Goal: Check status: Check status

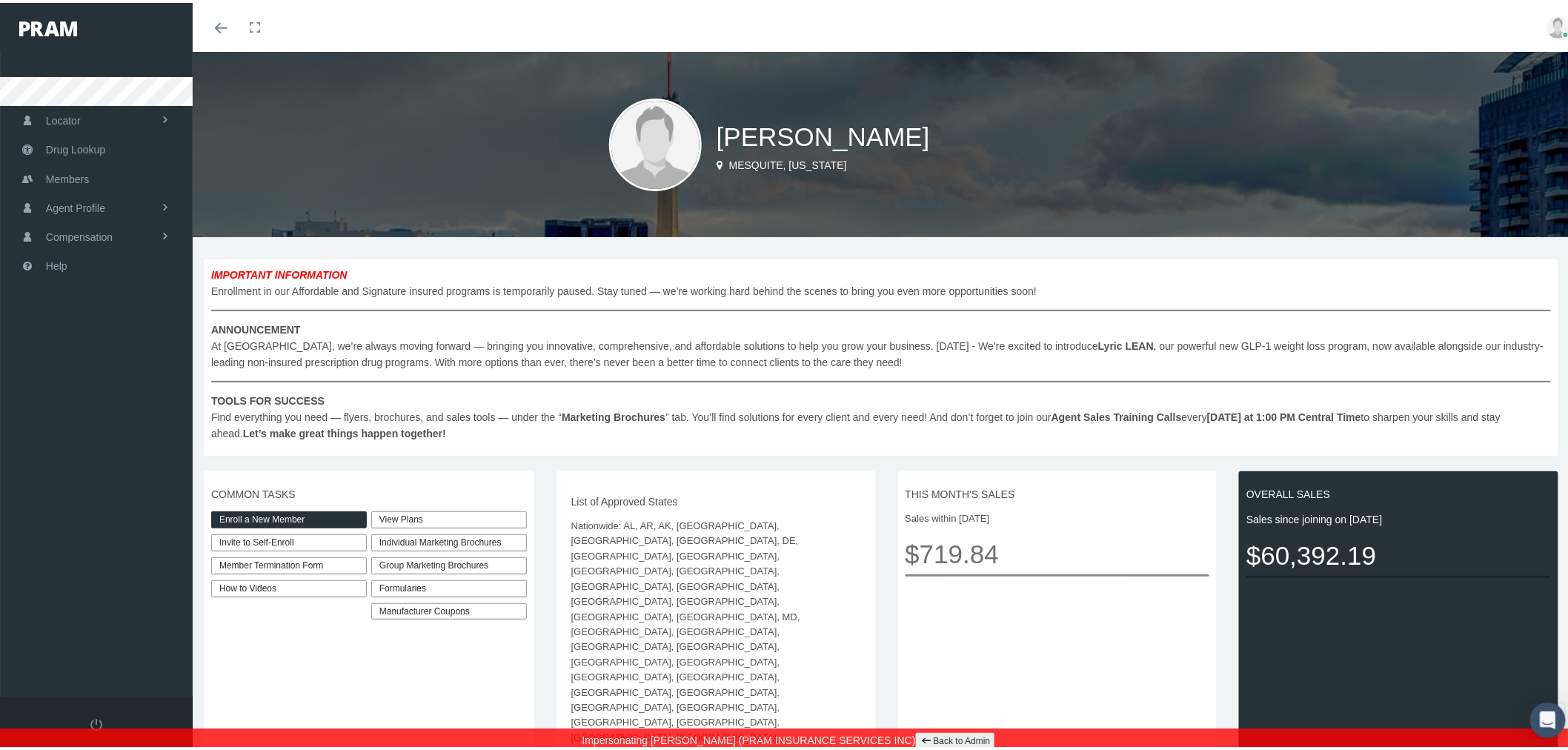
click at [402, 513] on link "View Plans" at bounding box center [449, 516] width 155 height 17
click at [332, 514] on link "Enroll a New Member" at bounding box center [288, 516] width 155 height 17
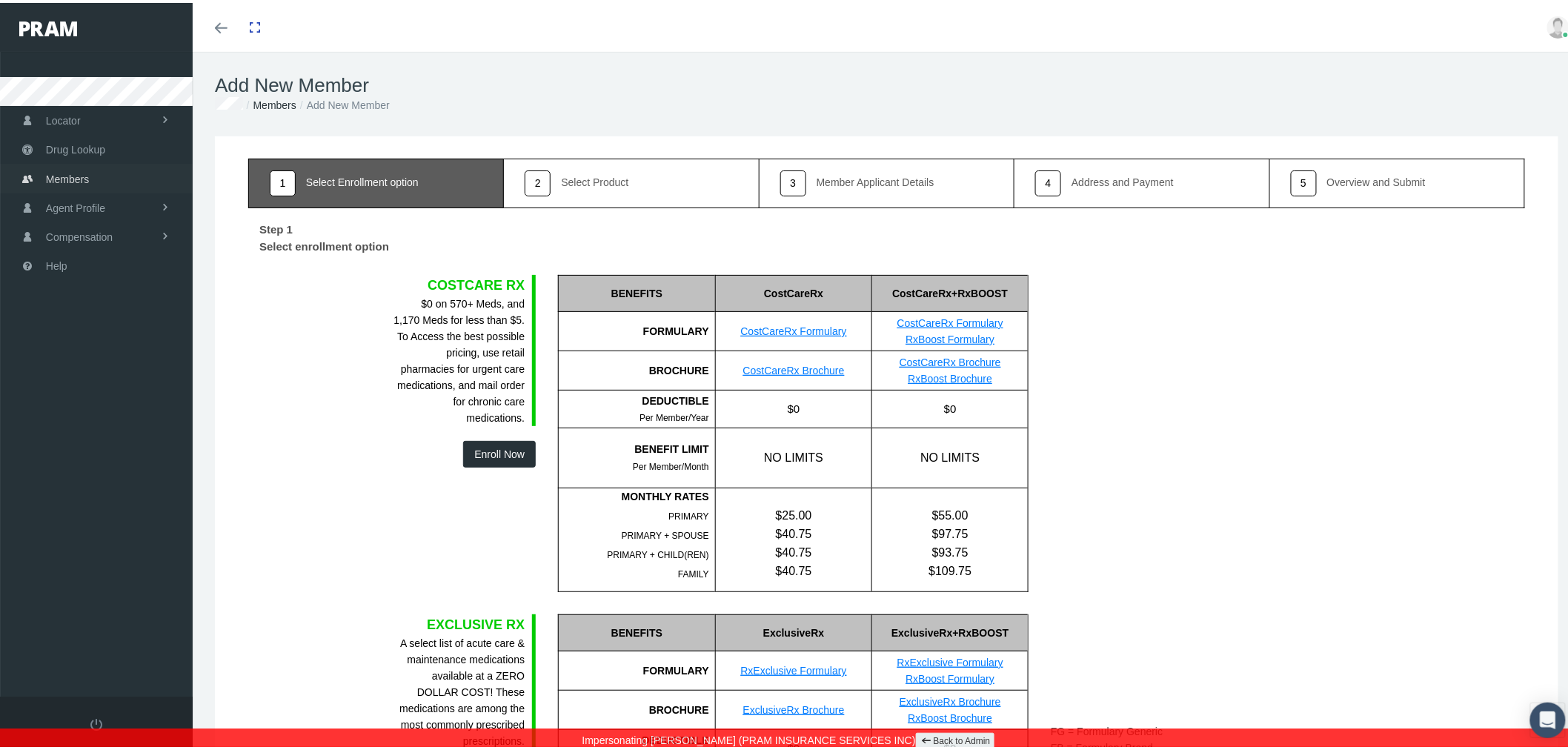
click at [97, 174] on link "Members" at bounding box center [96, 175] width 192 height 29
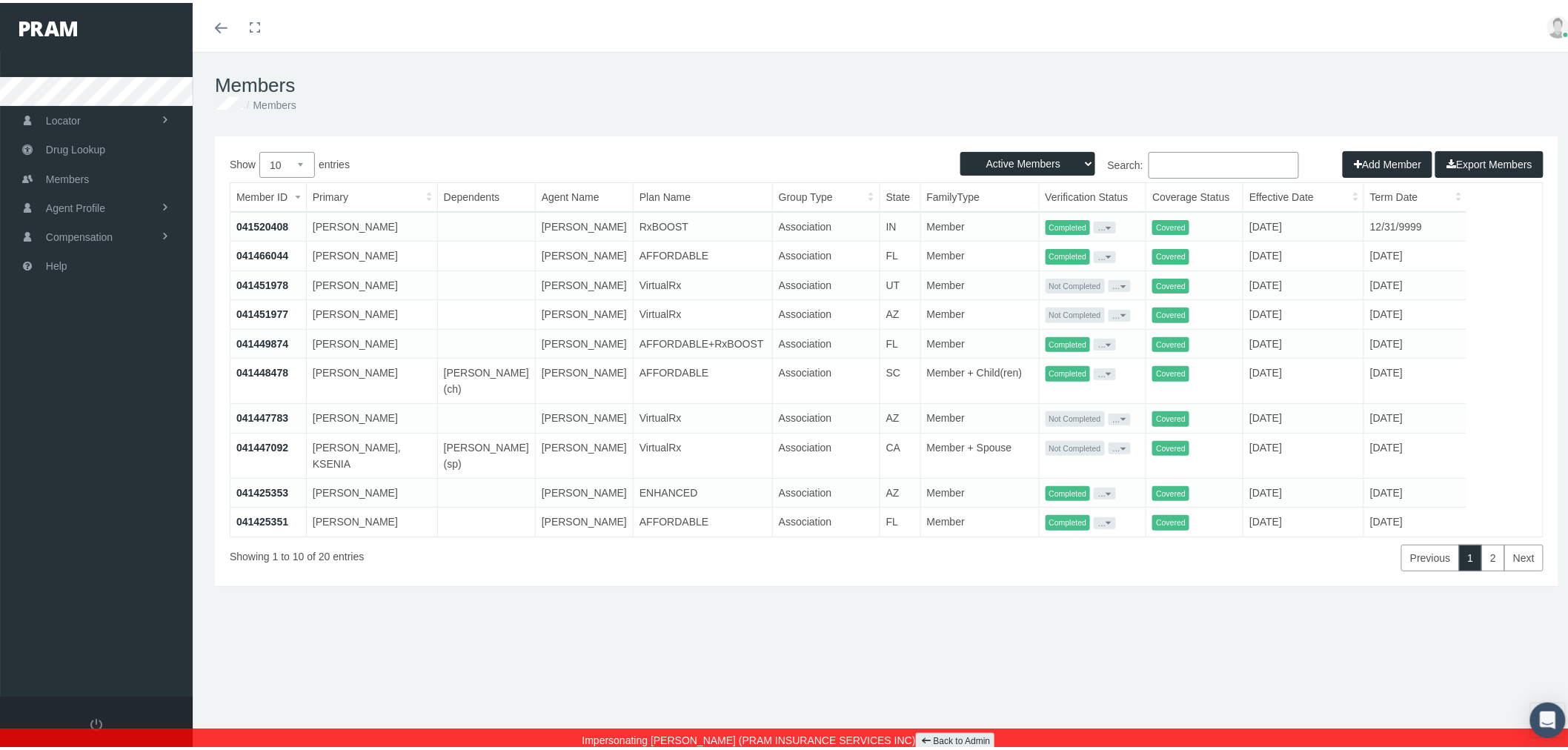
click at [252, 221] on link "041520408" at bounding box center [262, 223] width 52 height 11
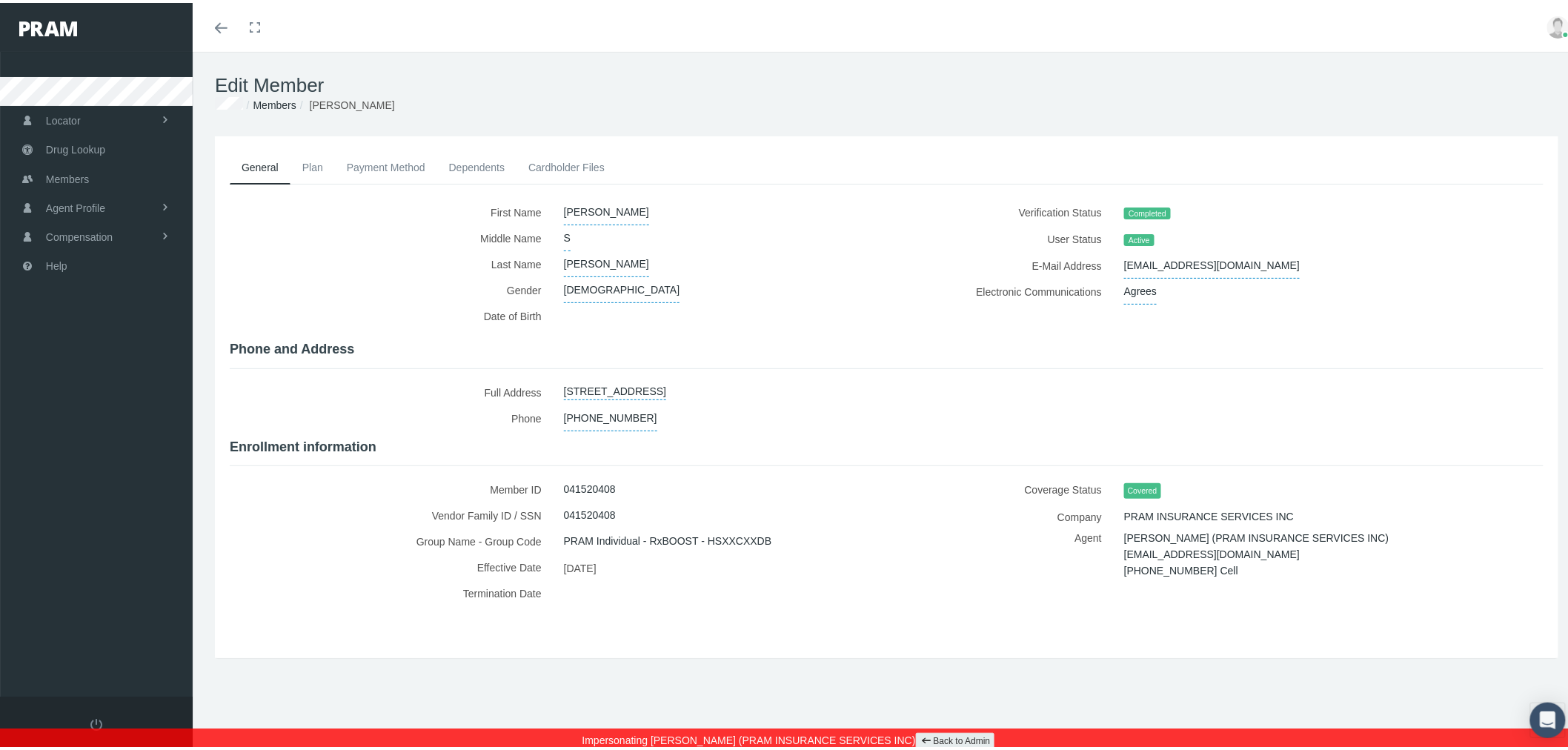
click at [315, 164] on link "Plan" at bounding box center [312, 164] width 44 height 33
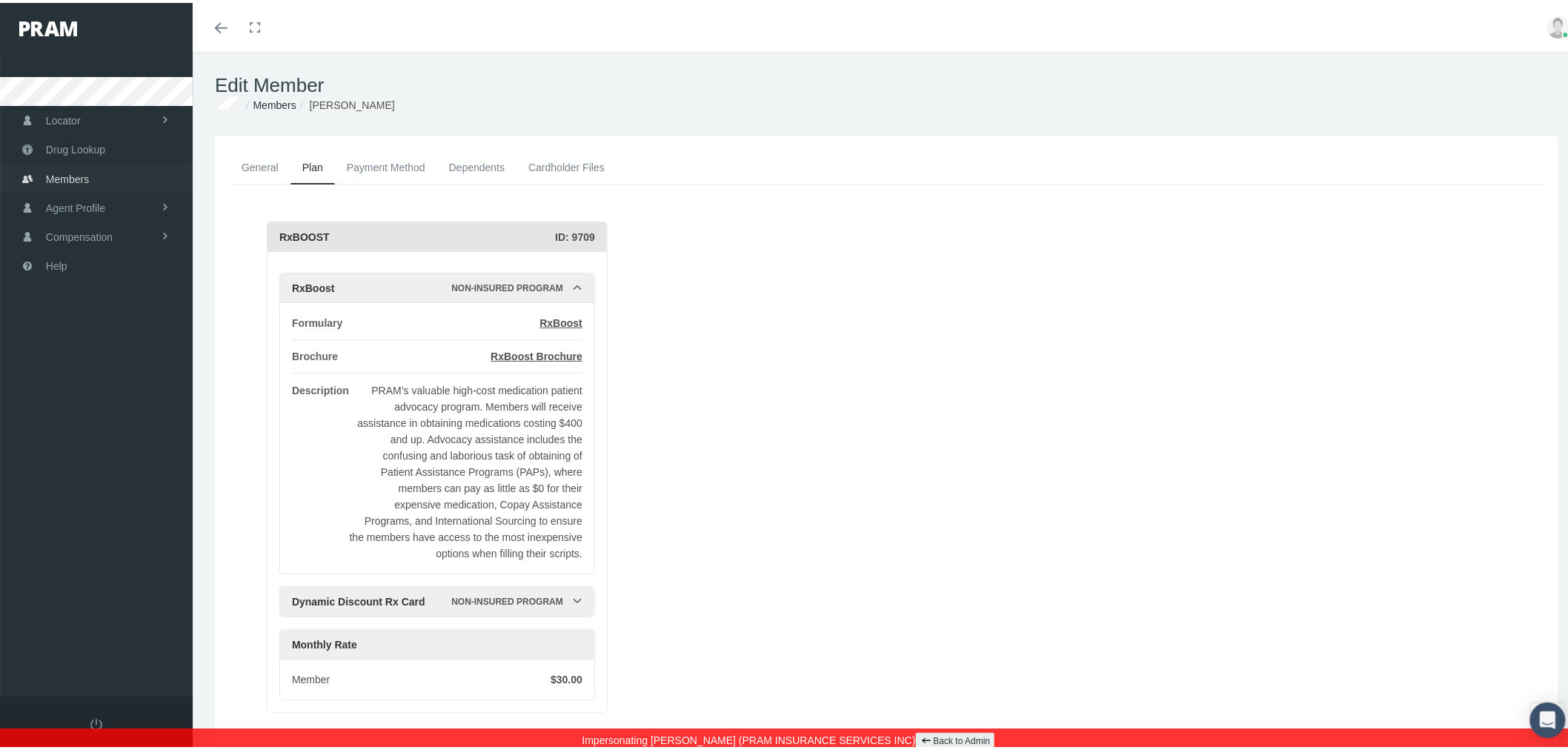
click at [119, 176] on link "Members" at bounding box center [96, 175] width 192 height 29
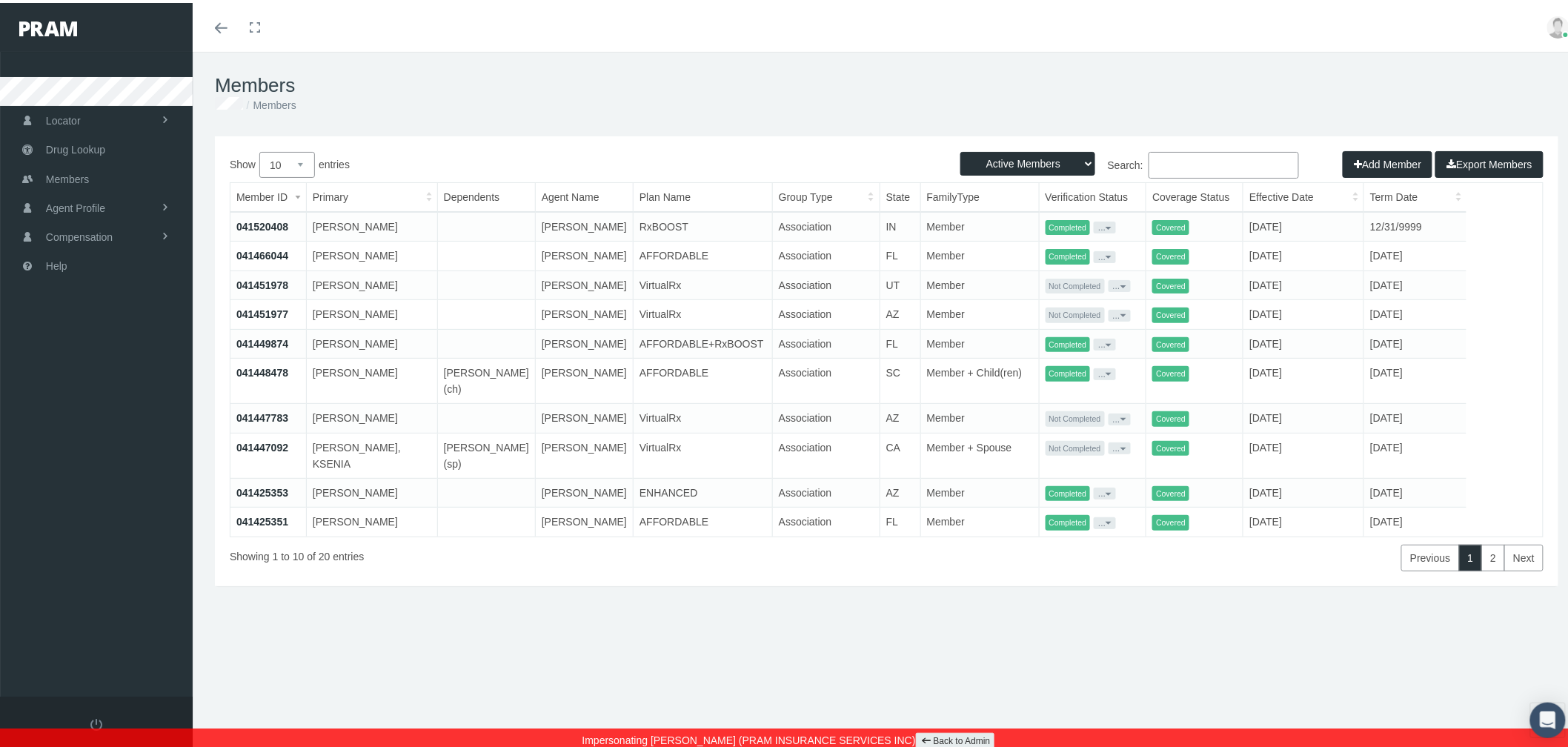
click at [250, 278] on link "041451978" at bounding box center [262, 281] width 52 height 11
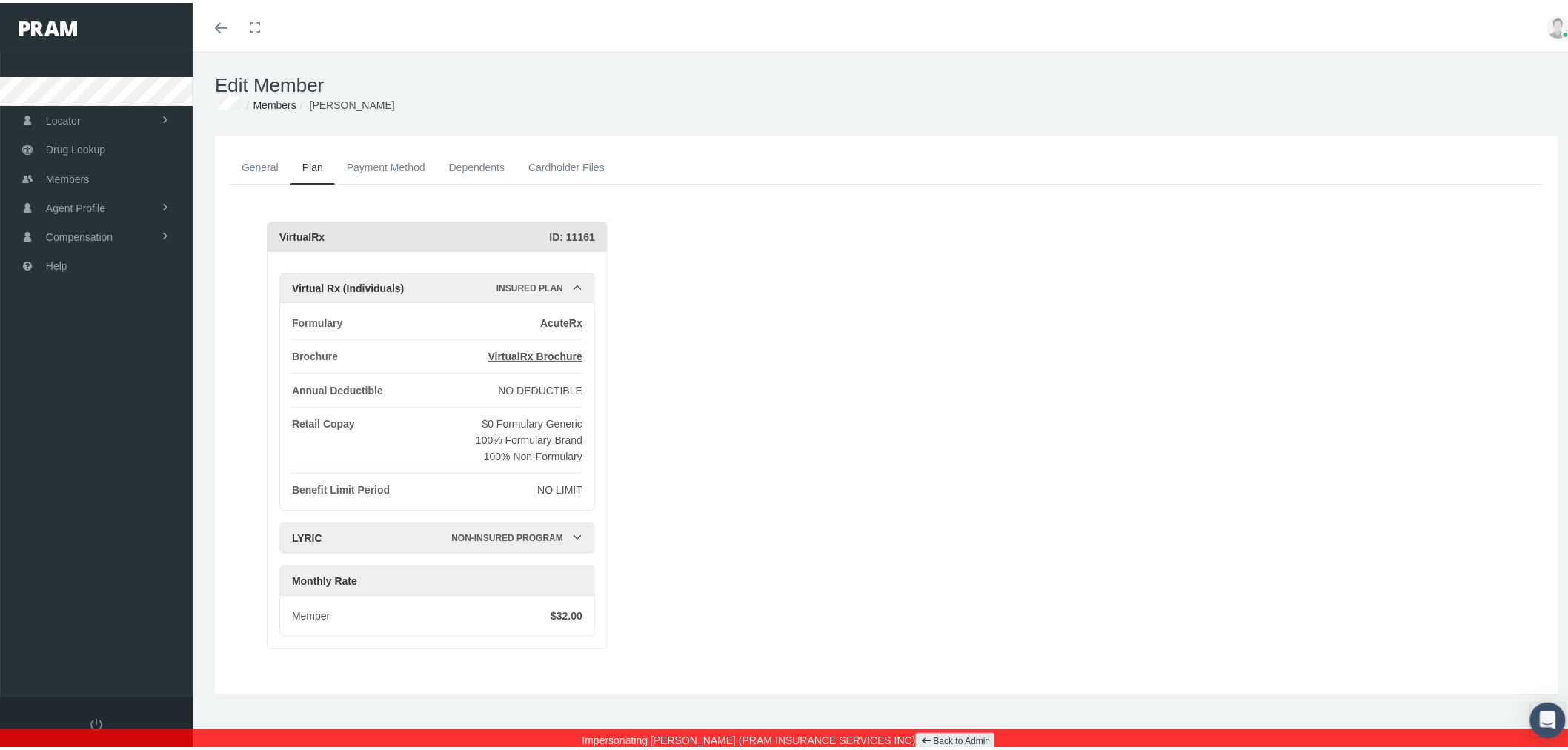
click at [961, 736] on link "Back to Admin" at bounding box center [955, 739] width 79 height 17
